Goal: Entertainment & Leisure: Browse casually

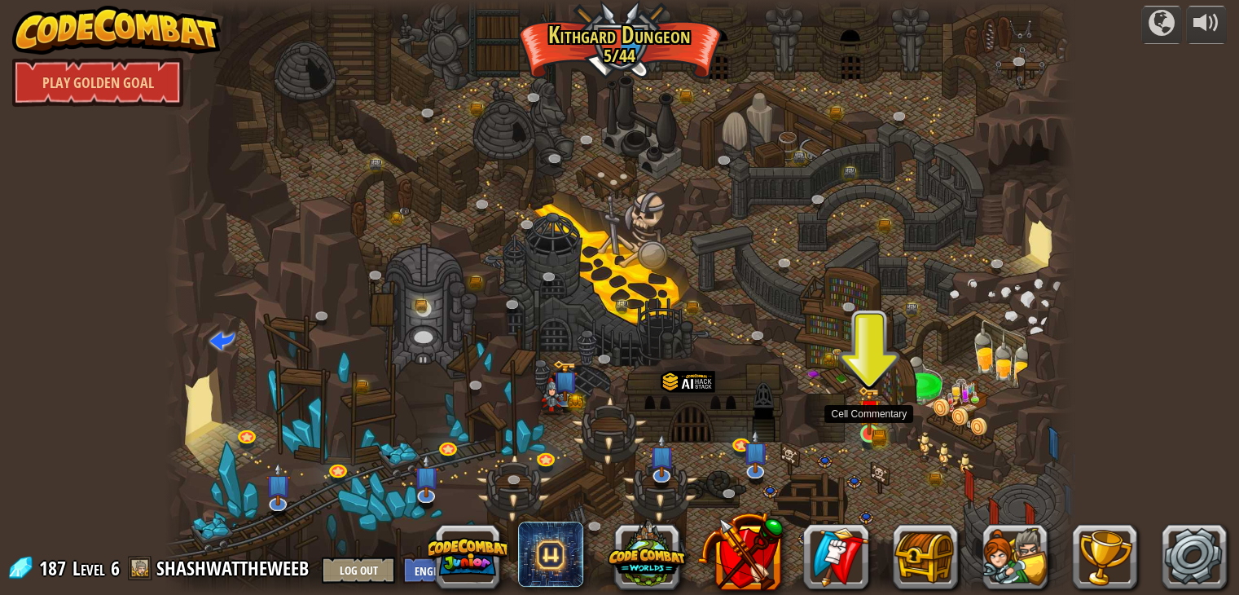
click at [870, 425] on img at bounding box center [869, 410] width 23 height 50
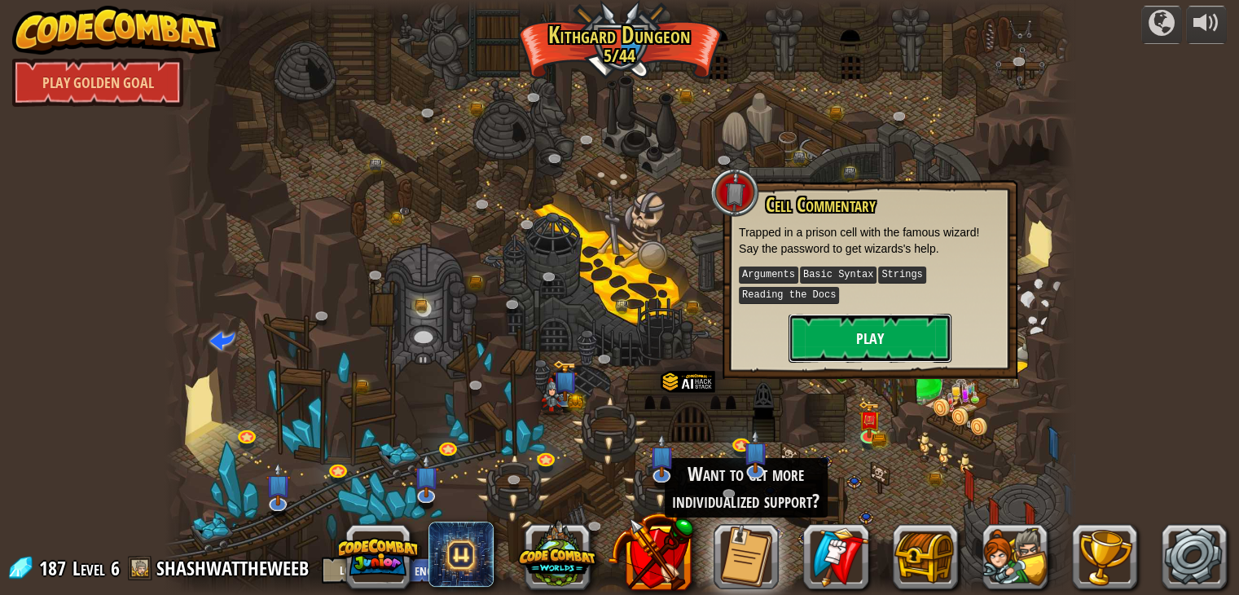
click at [853, 349] on button "Play" at bounding box center [870, 338] width 163 height 49
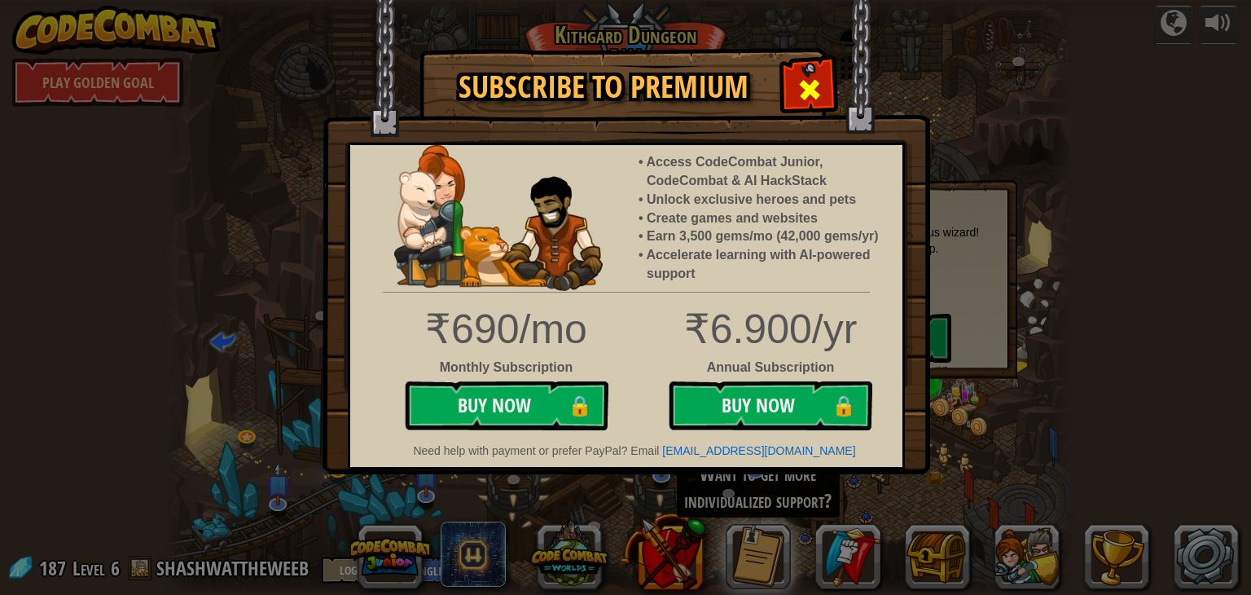
click at [809, 92] on span at bounding box center [810, 90] width 26 height 26
